Goal: Task Accomplishment & Management: Manage account settings

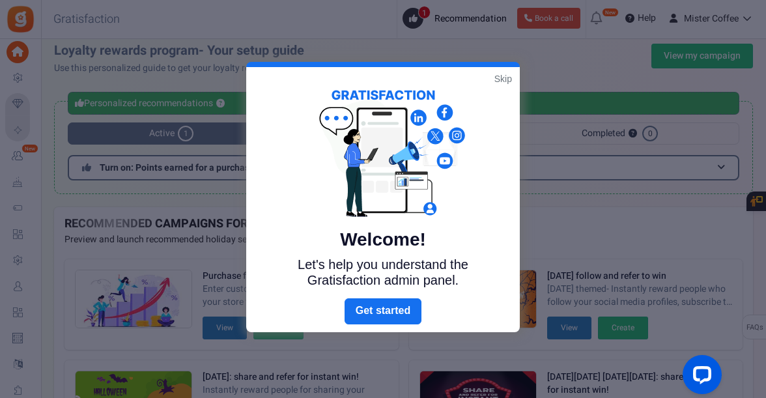
click at [504, 77] on link "Skip" at bounding box center [504, 78] width 18 height 13
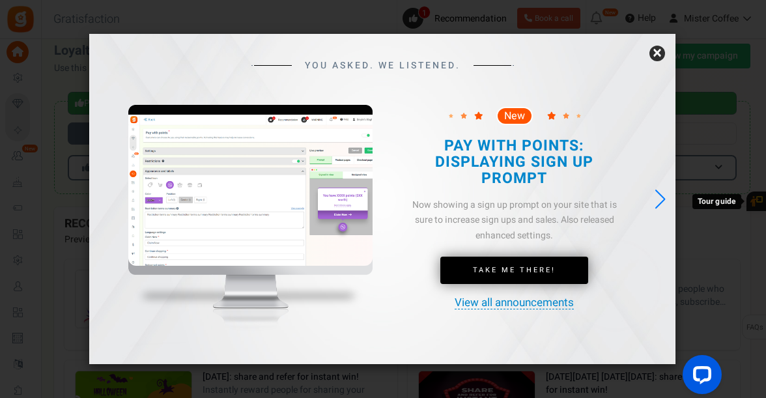
click at [657, 54] on link "×" at bounding box center [658, 54] width 16 height 16
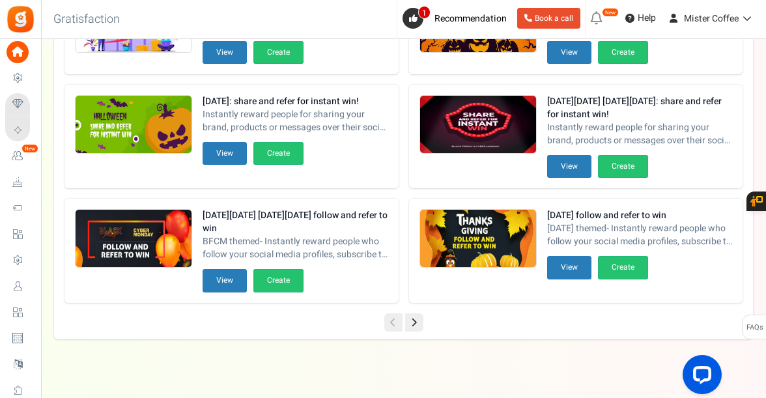
scroll to position [291, 0]
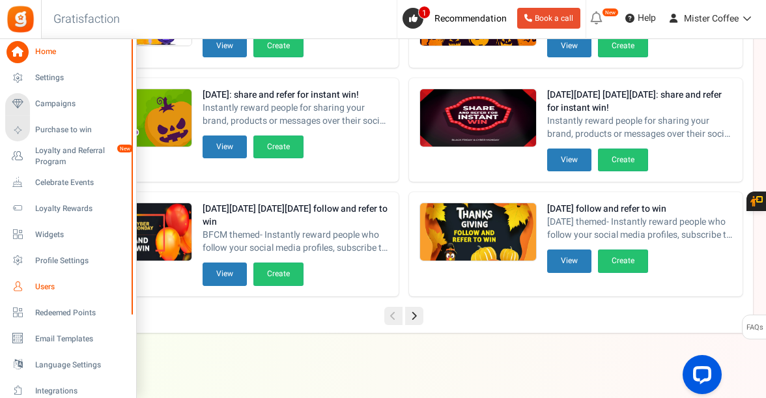
click at [52, 286] on span "Users" at bounding box center [80, 286] width 91 height 11
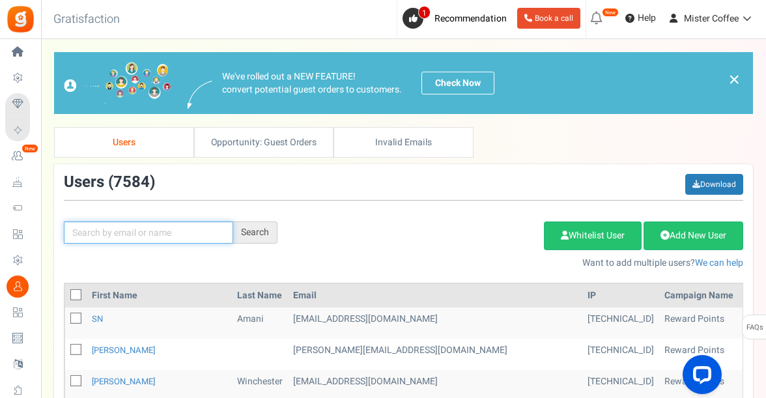
click at [143, 227] on input "text" at bounding box center [148, 233] width 169 height 22
paste input "[EMAIL_ADDRESS][DOMAIN_NAME]"
type input "[EMAIL_ADDRESS][DOMAIN_NAME]"
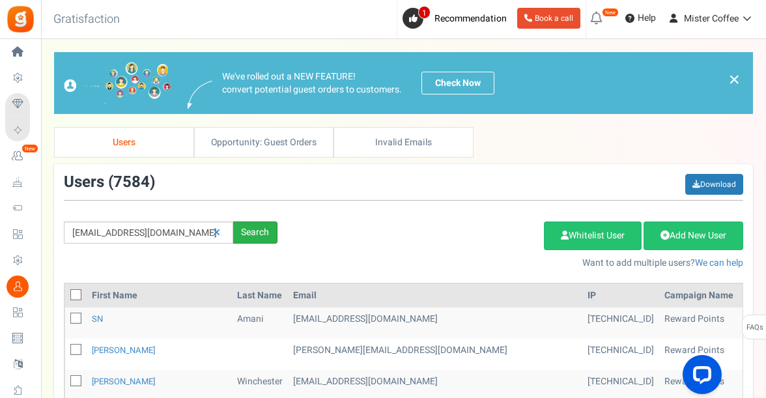
click at [258, 227] on div "Search" at bounding box center [255, 233] width 44 height 22
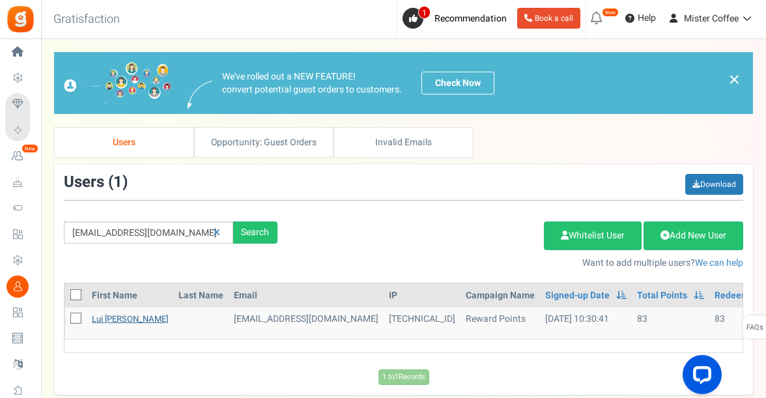
click at [124, 318] on link "Lui [PERSON_NAME]" at bounding box center [130, 319] width 76 height 12
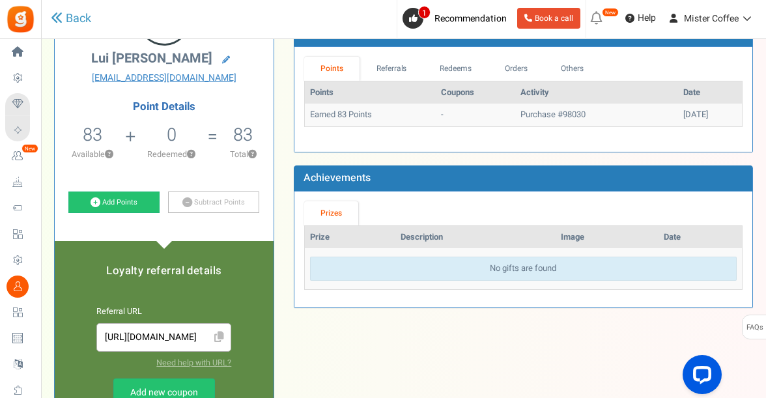
scroll to position [107, 0]
